Goal: Task Accomplishment & Management: Manage account settings

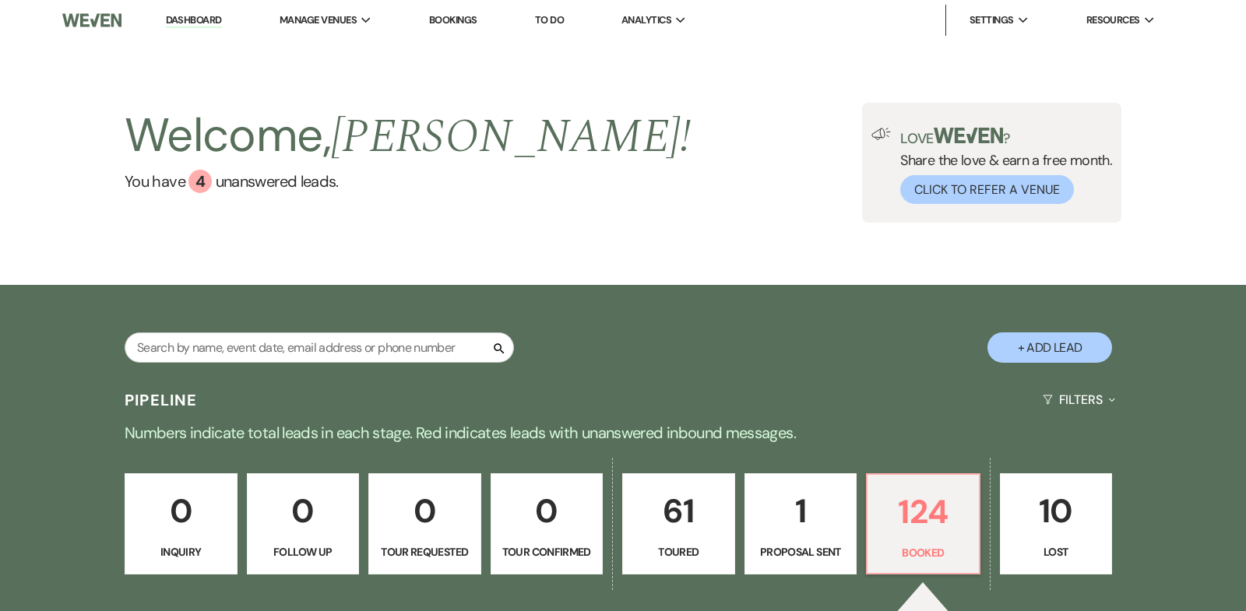
click at [202, 19] on link "Dashboard" at bounding box center [194, 20] width 56 height 15
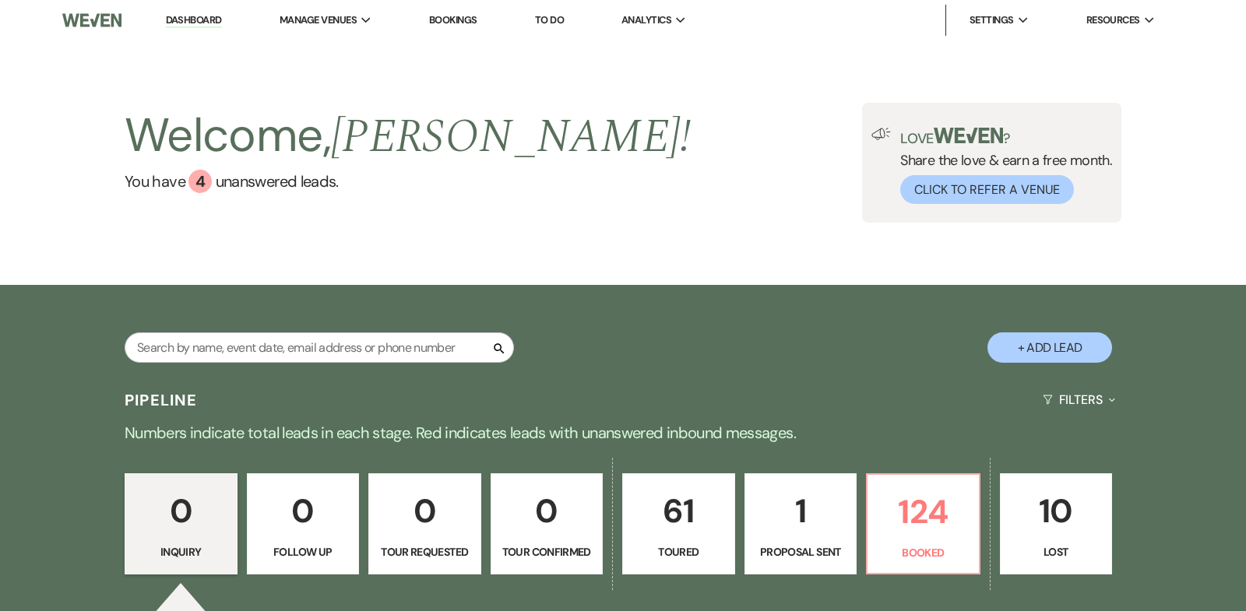
click at [808, 508] on p "1" at bounding box center [801, 511] width 93 height 52
select select "6"
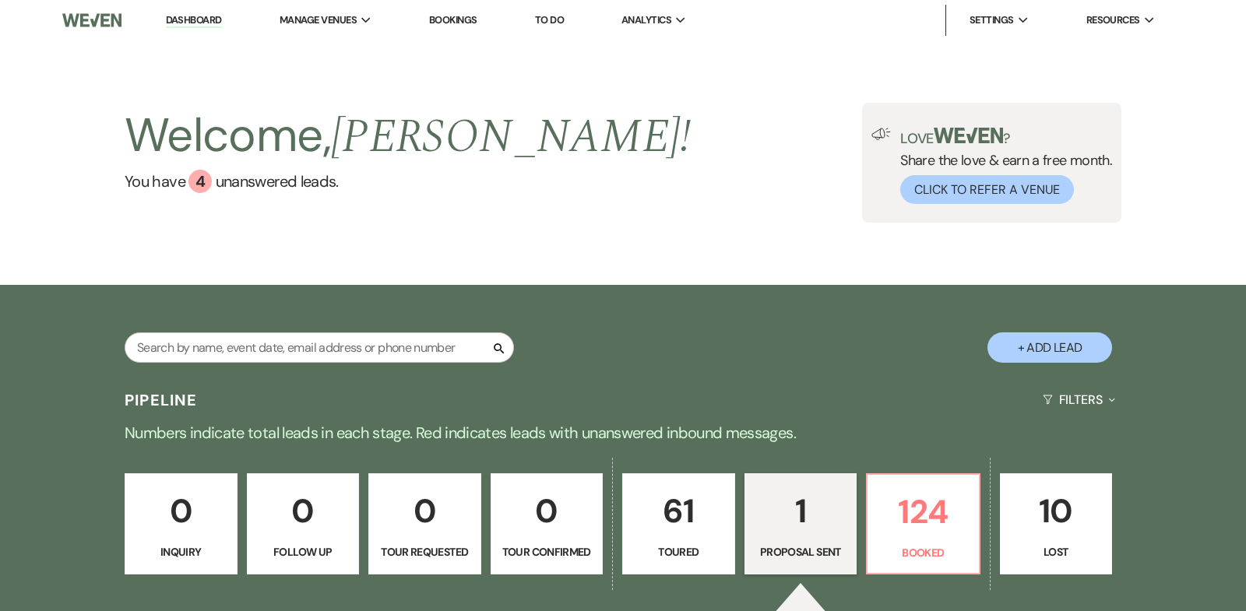
click at [808, 508] on p "1" at bounding box center [801, 511] width 93 height 52
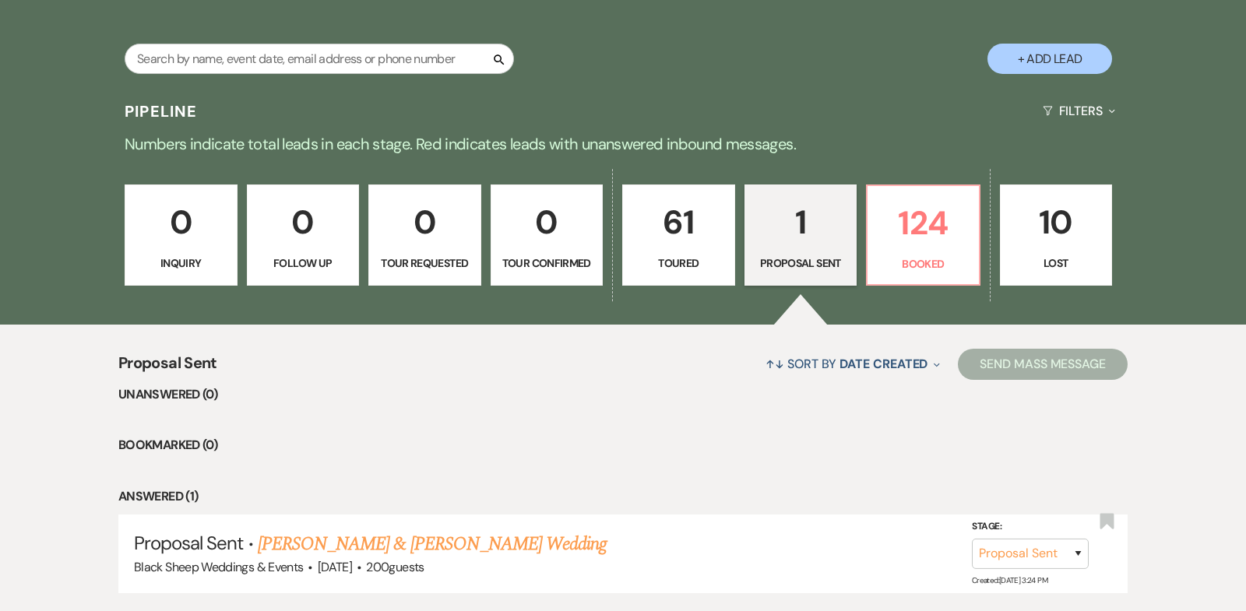
scroll to position [294, 0]
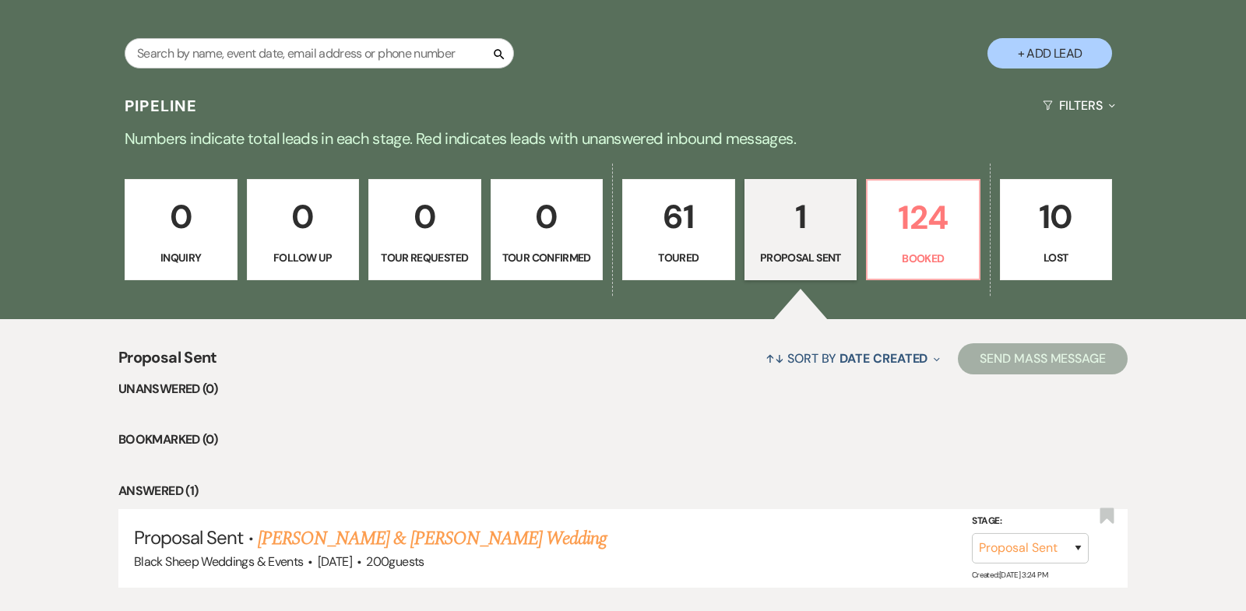
click at [685, 212] on p "61" at bounding box center [678, 217] width 93 height 52
select select "5"
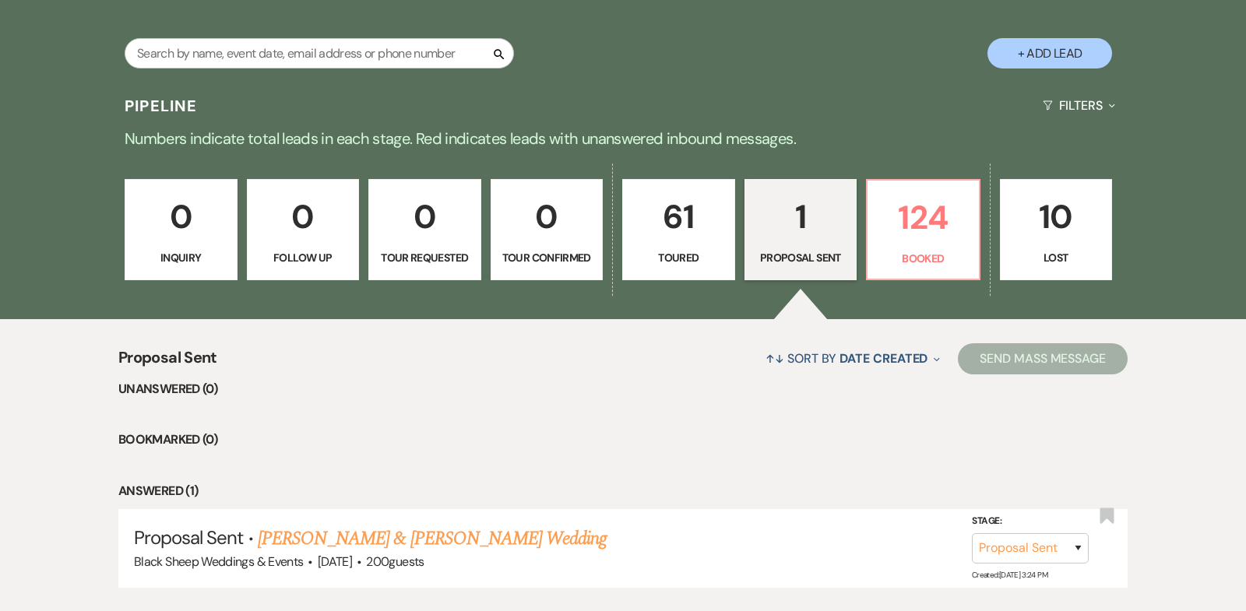
select select "5"
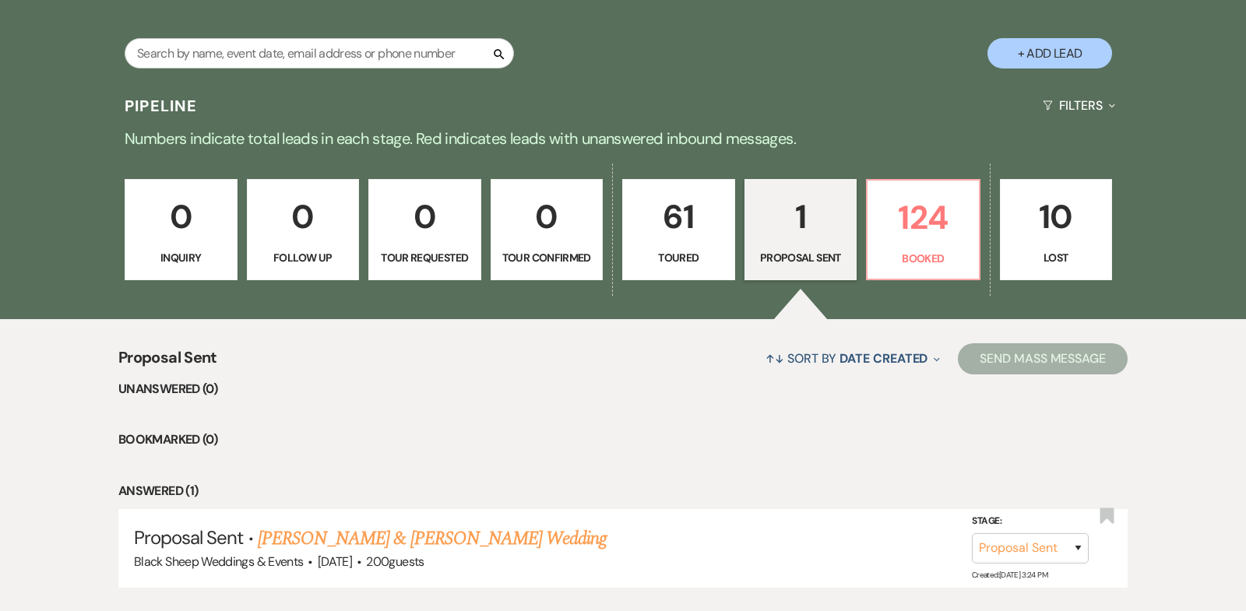
select select "5"
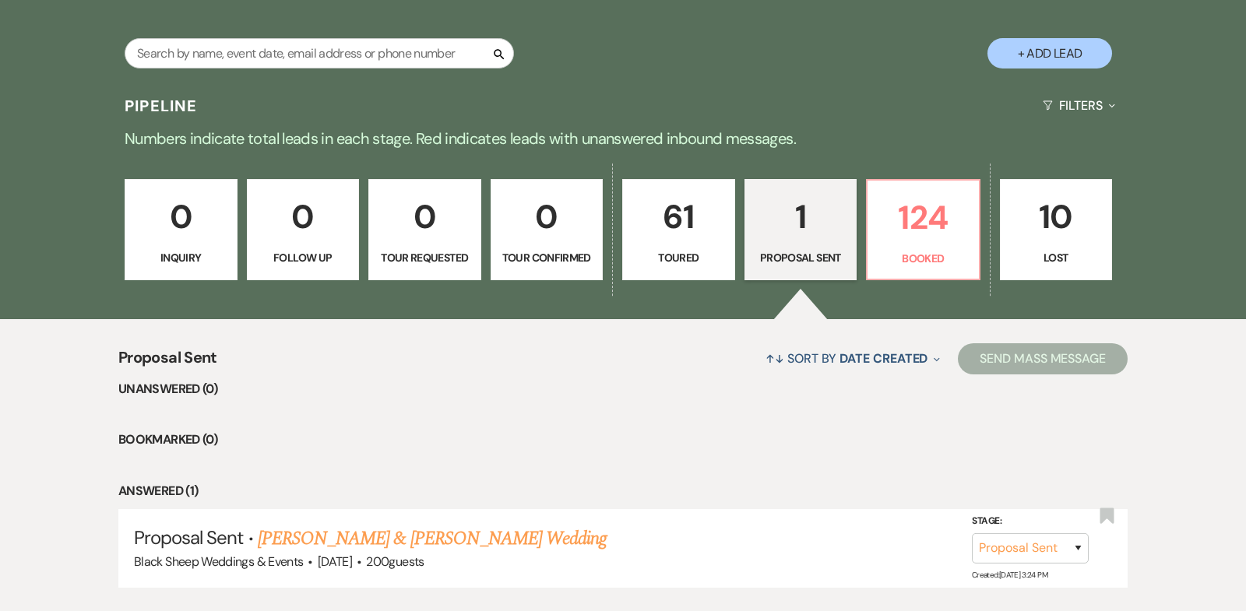
select select "5"
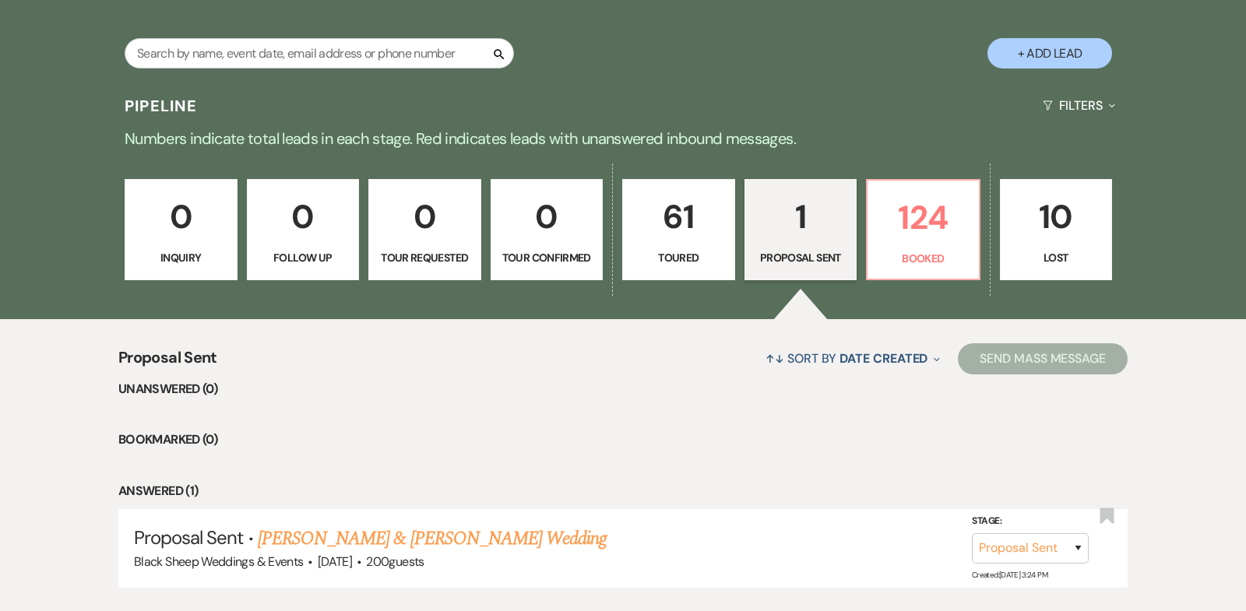
select select "5"
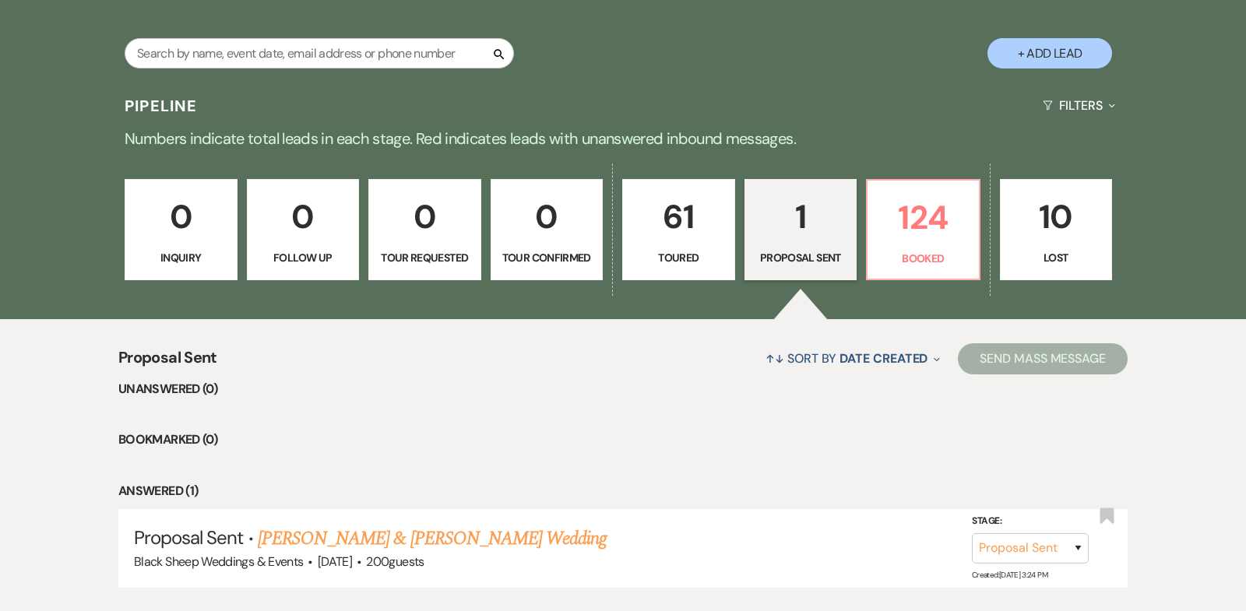
select select "5"
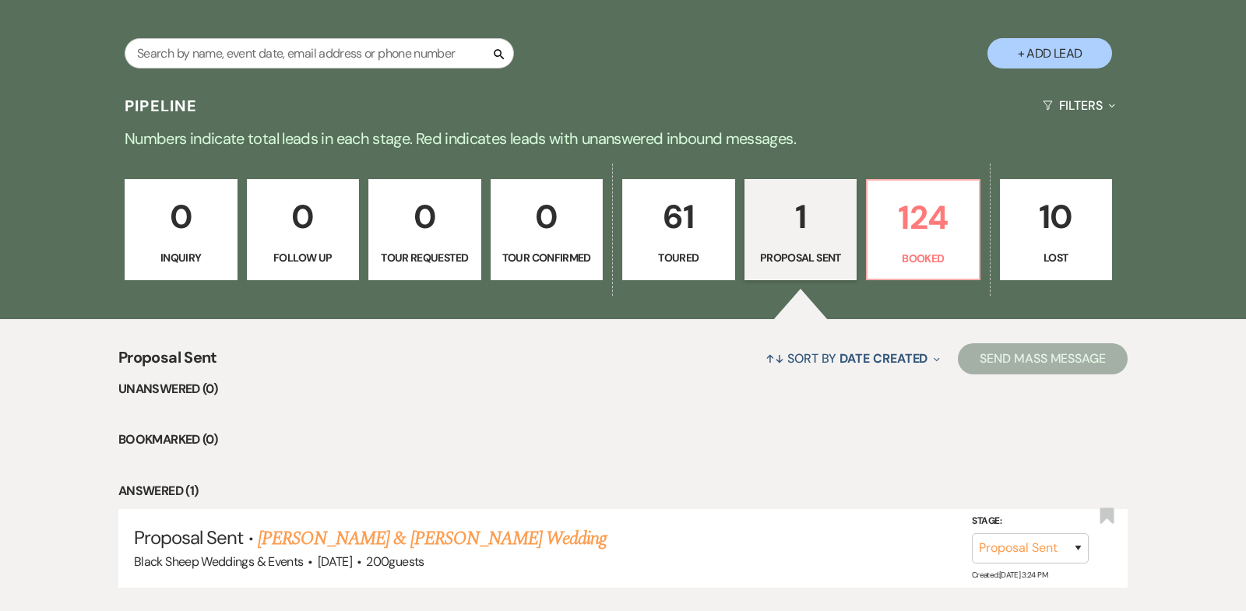
select select "5"
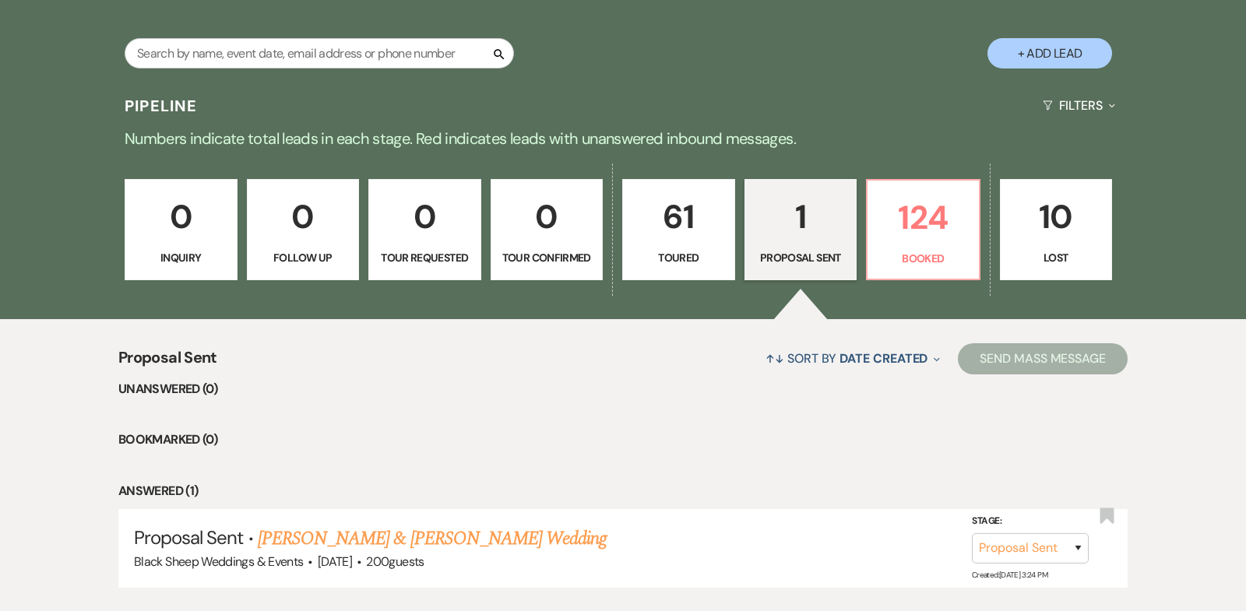
select select "5"
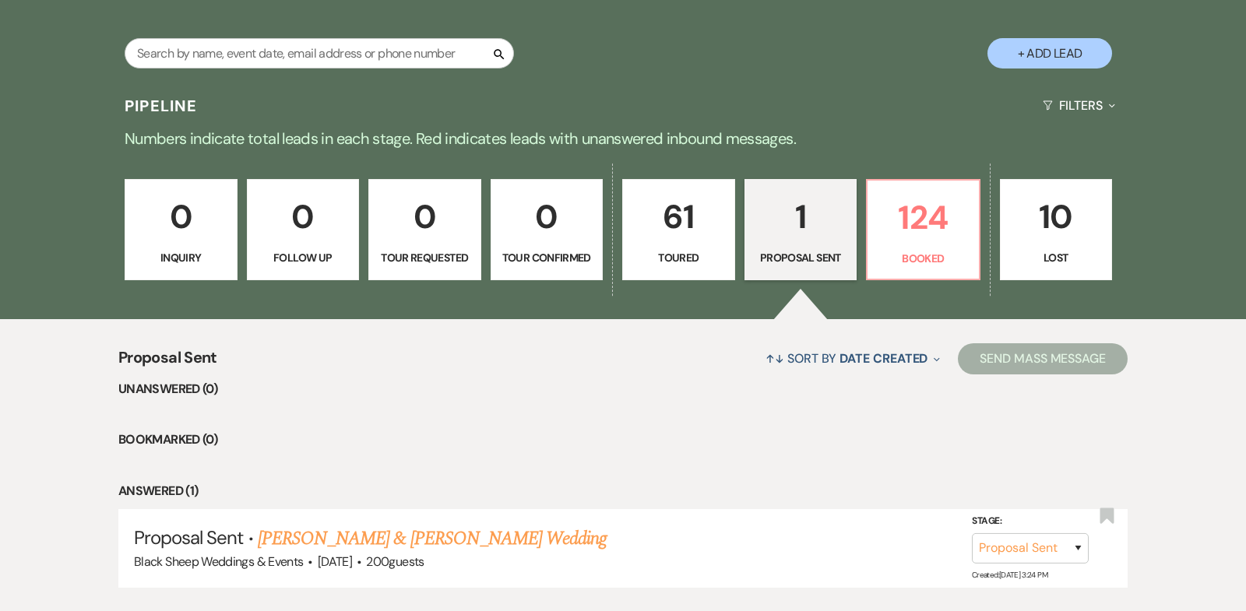
select select "5"
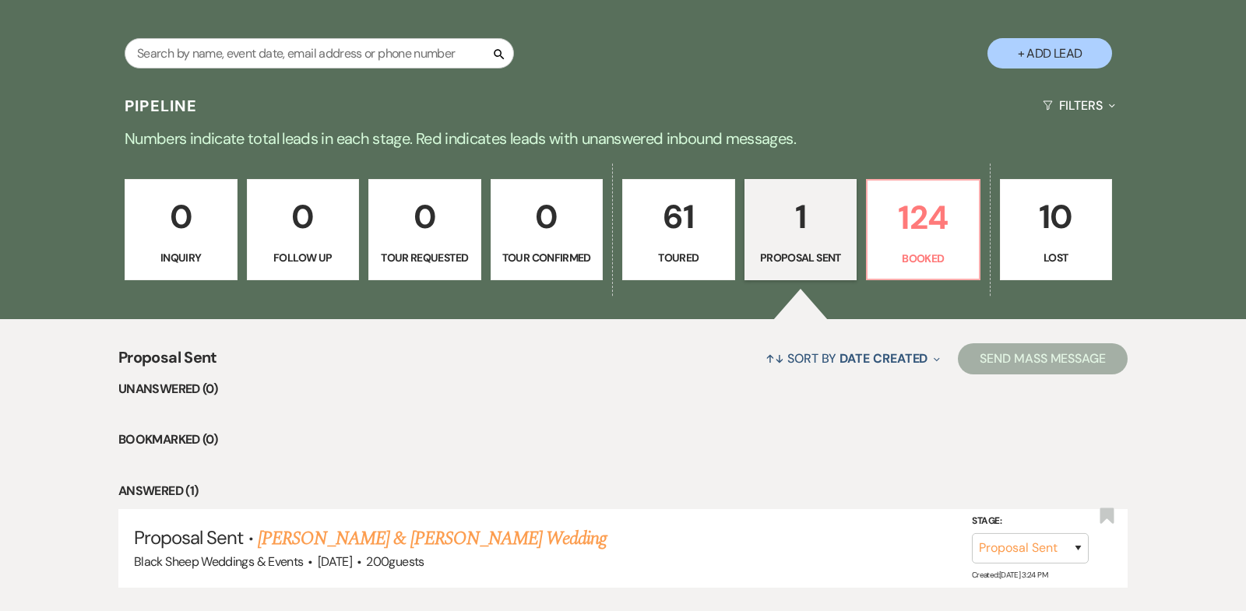
select select "5"
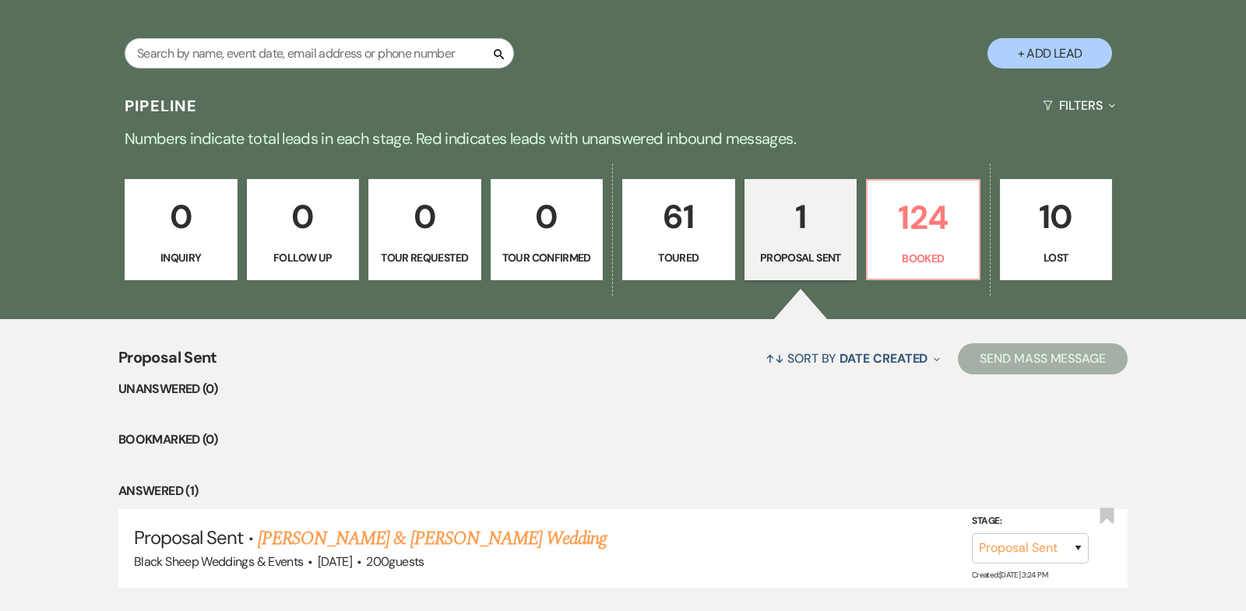
select select "5"
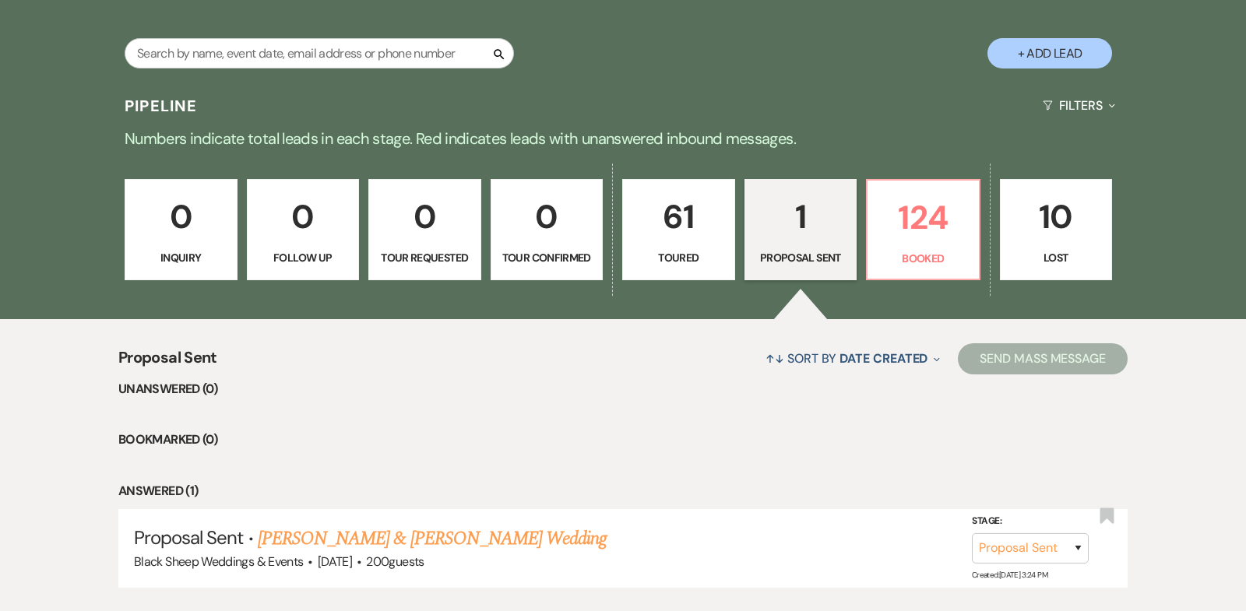
select select "5"
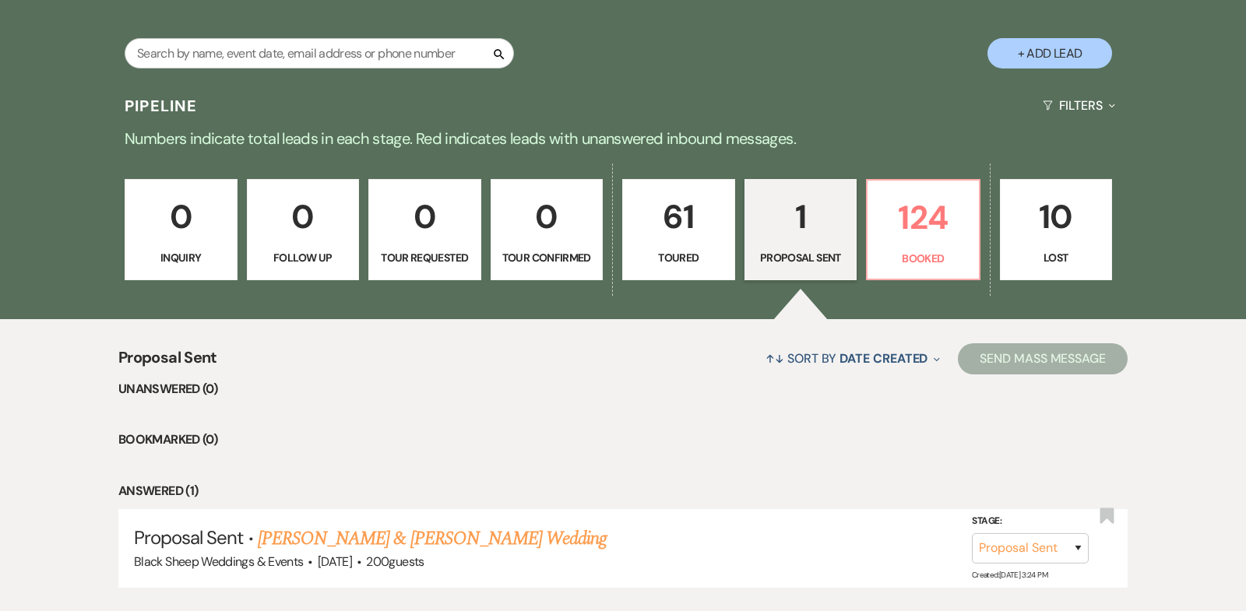
select select "5"
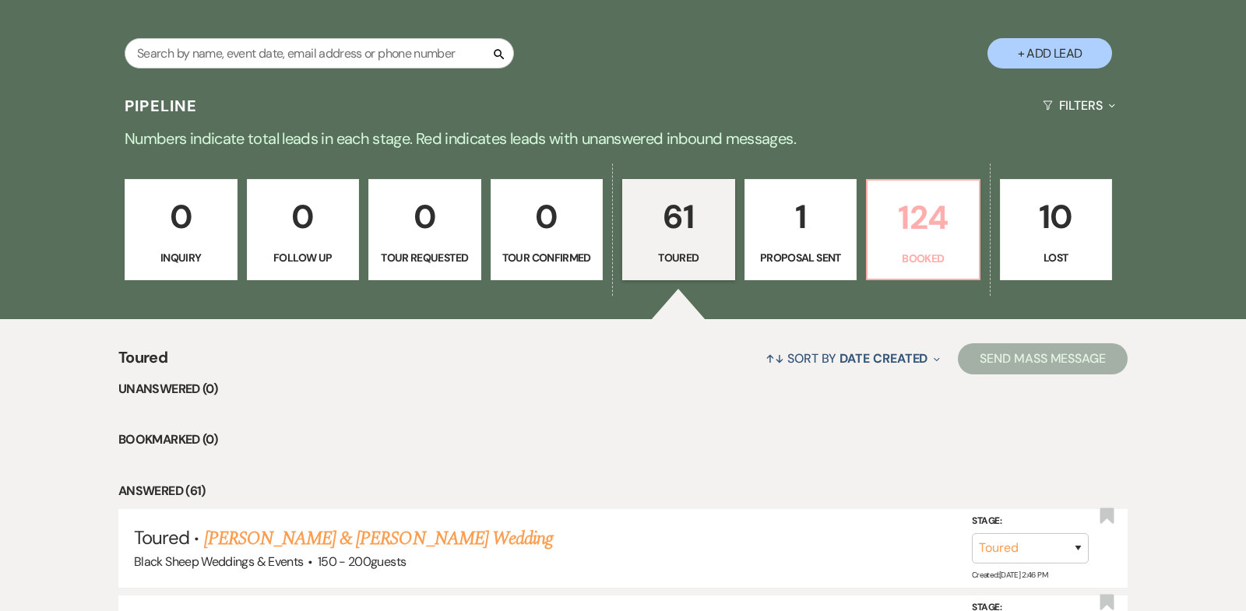
click at [930, 227] on p "124" at bounding box center [923, 218] width 93 height 52
